Goal: Task Accomplishment & Management: Complete application form

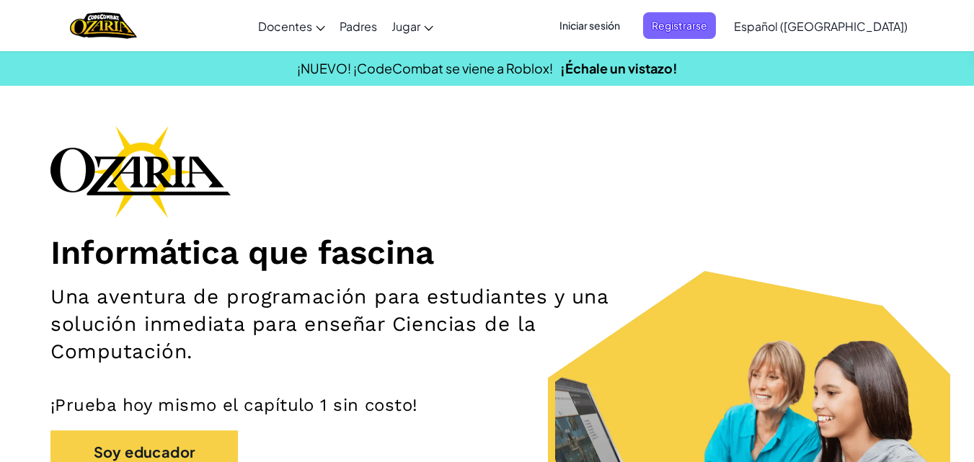
click at [600, 25] on span "Iniciar sesión" at bounding box center [590, 25] width 78 height 27
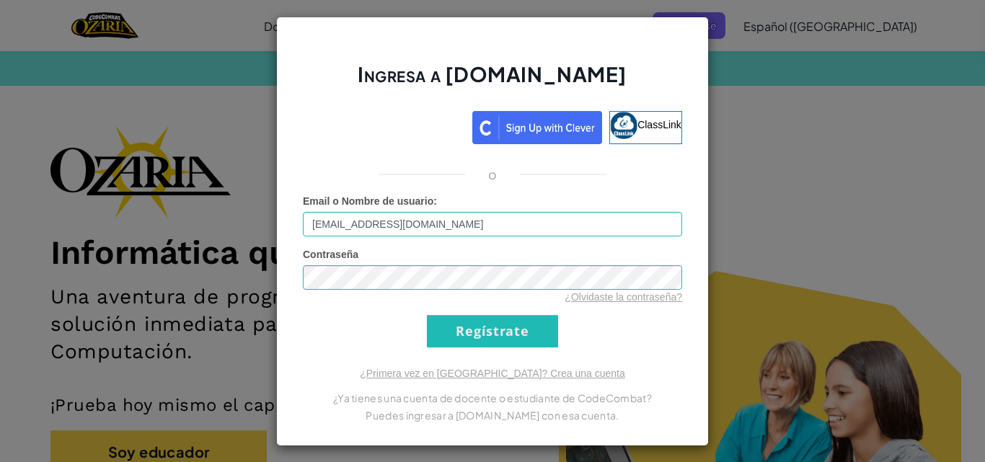
click at [341, 229] on input "[EMAIL_ADDRESS][DOMAIN_NAME]" at bounding box center [492, 224] width 379 height 25
click at [340, 225] on input "[EMAIL_ADDRESS][DOMAIN_NAME]" at bounding box center [492, 224] width 379 height 25
type input "[EMAIL_ADDRESS][DOMAIN_NAME]"
click at [476, 325] on input "Regístrate" at bounding box center [492, 331] width 131 height 32
